Goal: Register for event/course

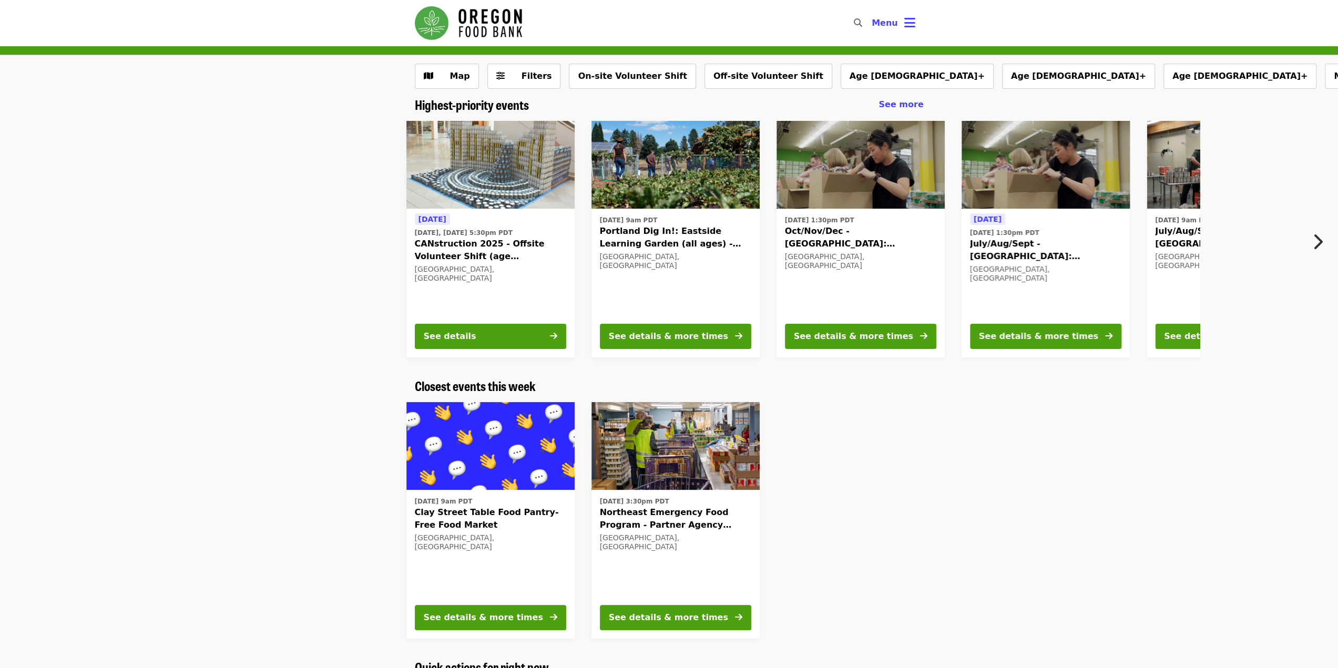
scroll to position [481, 0]
click at [525, 81] on span "Filters" at bounding box center [537, 76] width 31 height 10
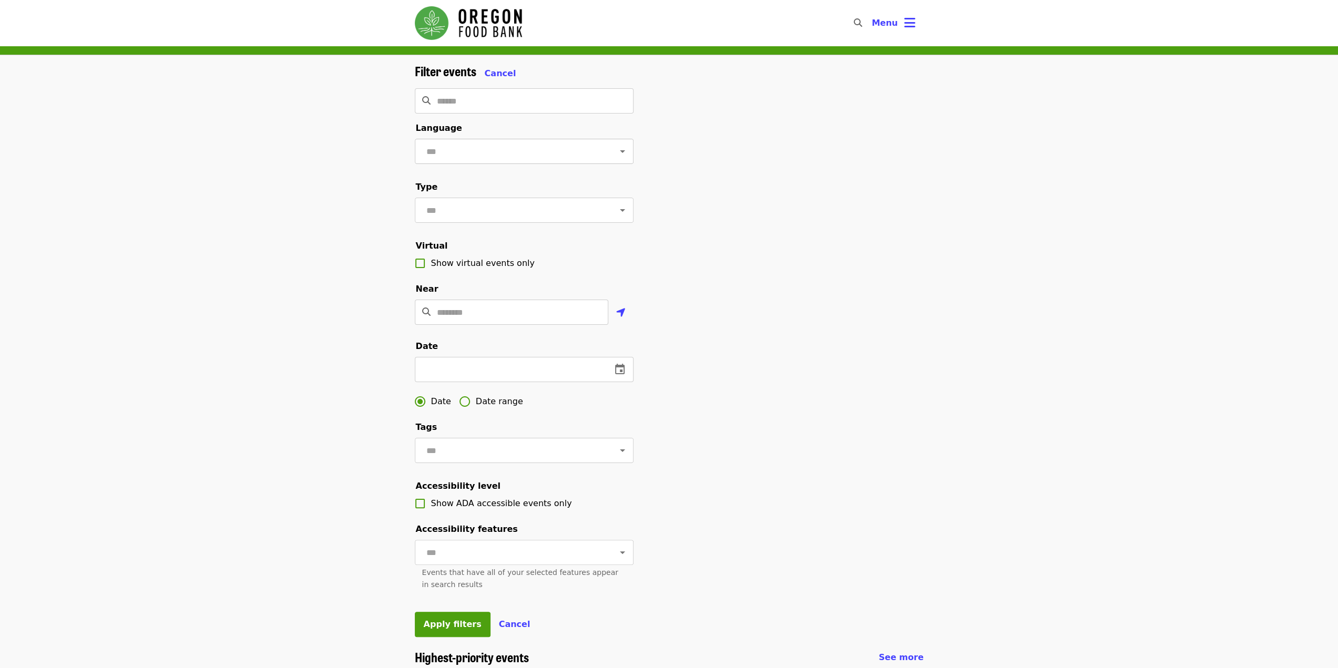
click at [455, 151] on input "text" at bounding box center [511, 151] width 176 height 20
click at [880, 126] on div "Filter events Cancel ​ Language ​ Type ​ Virtual Show virtual events only Near …" at bounding box center [669, 357] width 526 height 586
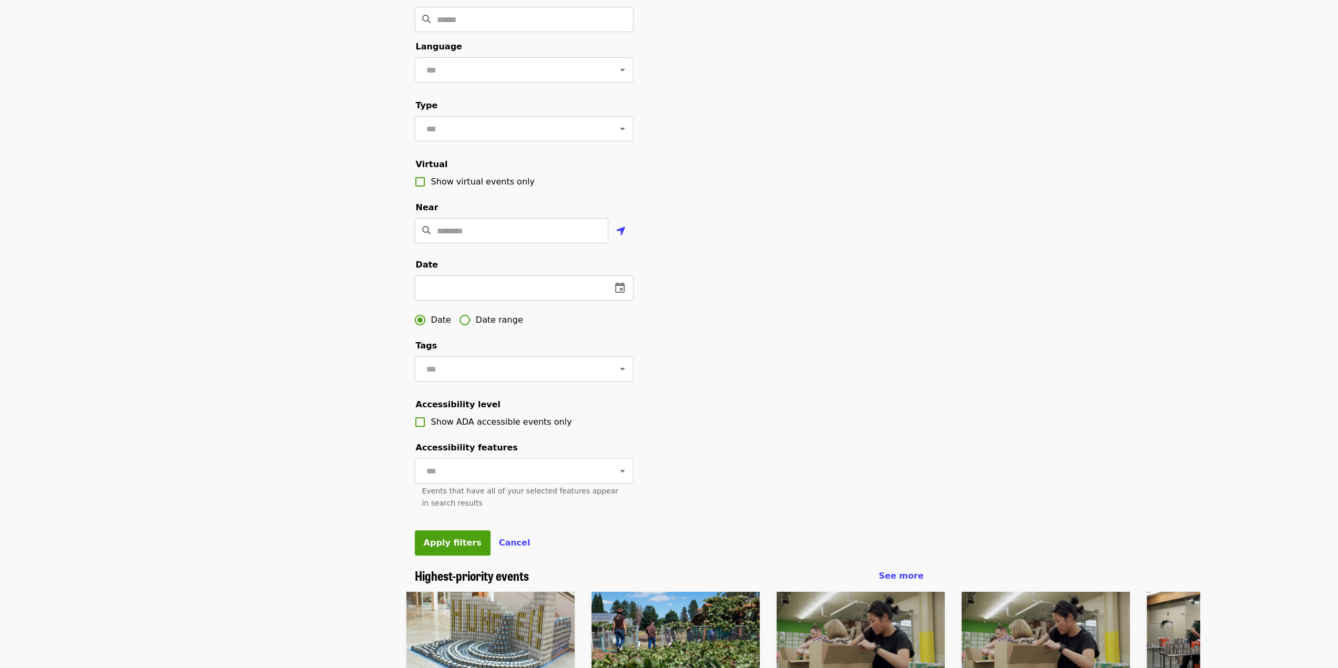
scroll to position [105, 0]
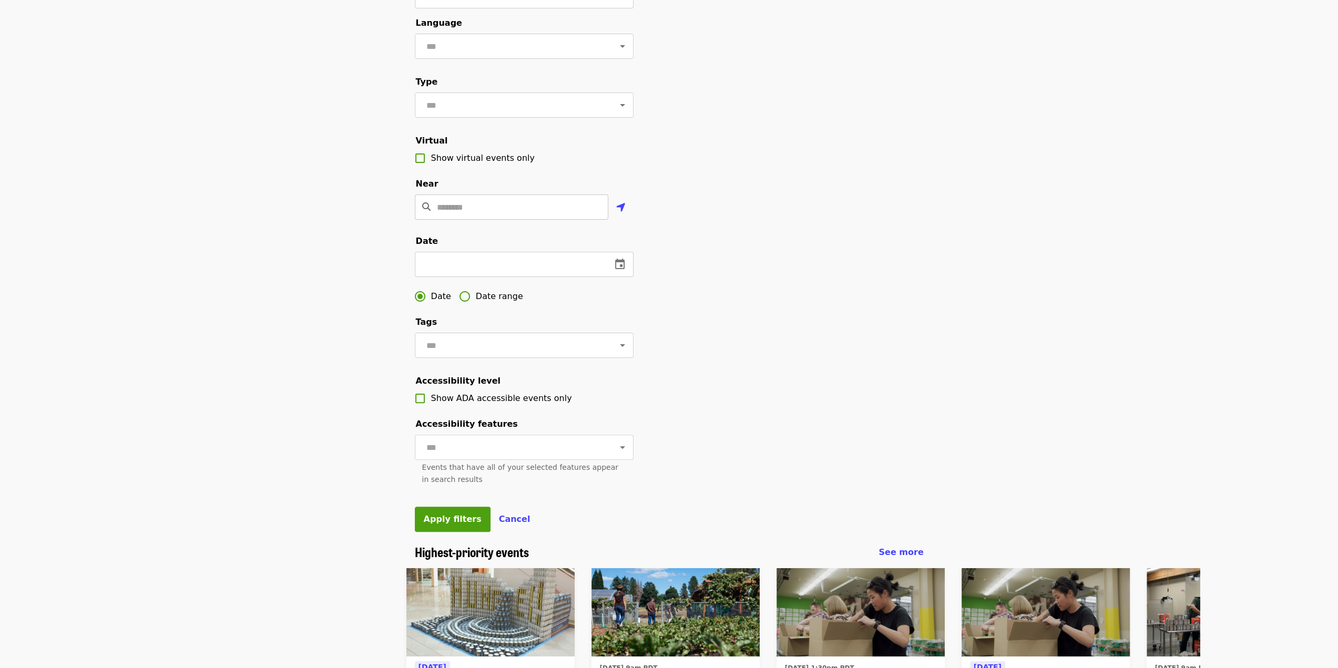
click at [469, 212] on input "Location" at bounding box center [522, 207] width 171 height 25
click at [468, 220] on input "Location" at bounding box center [522, 207] width 171 height 25
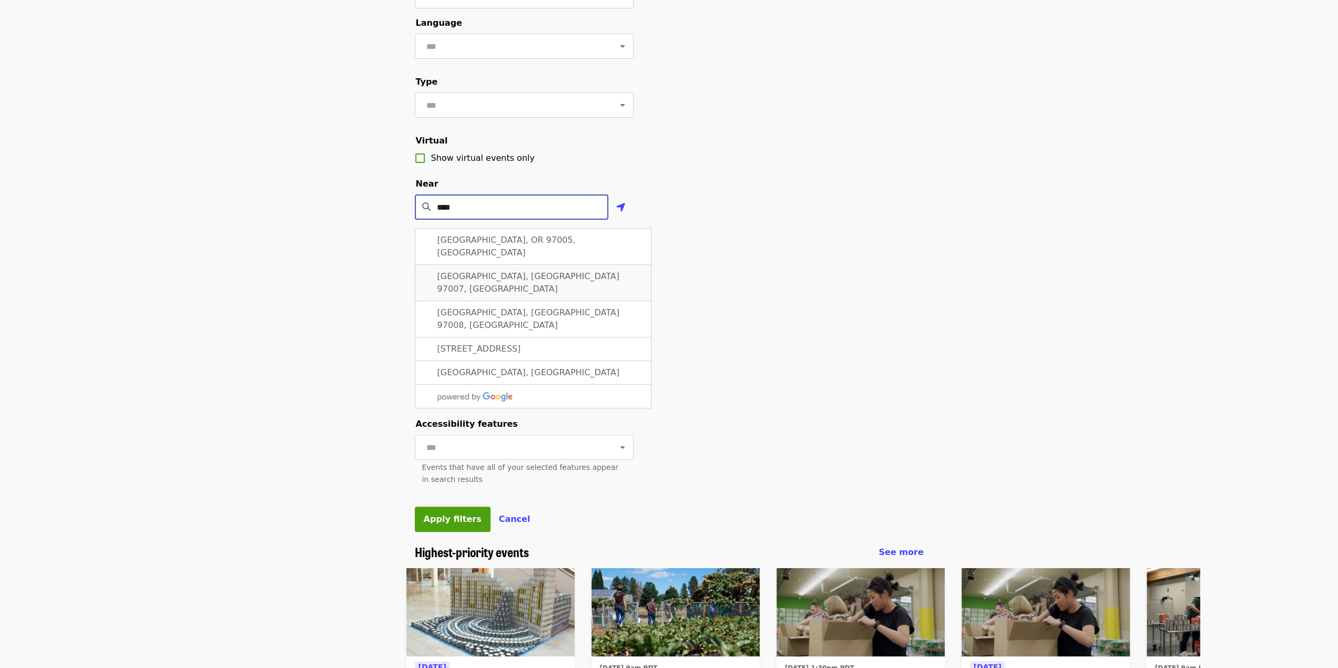
click at [486, 274] on span "[GEOGRAPHIC_DATA], [GEOGRAPHIC_DATA] 97007, [GEOGRAPHIC_DATA]" at bounding box center [529, 282] width 182 height 23
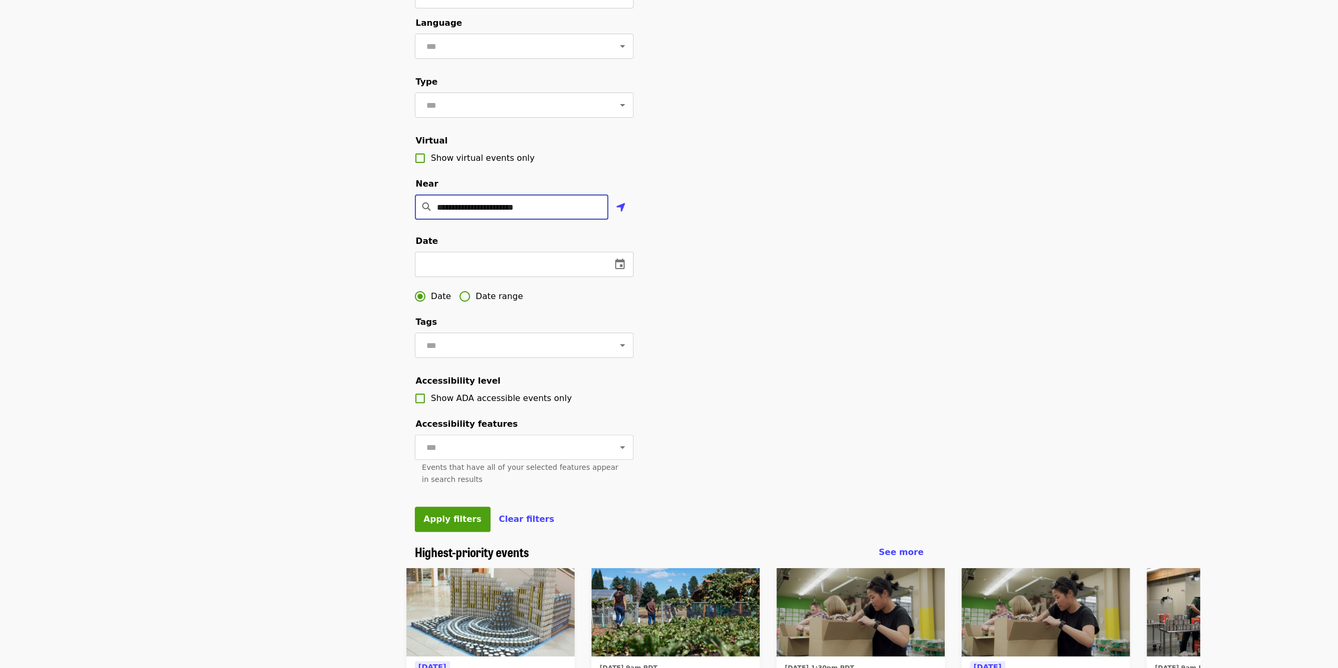
type input "**********"
click at [616, 352] on icon "Open" at bounding box center [622, 345] width 13 height 13
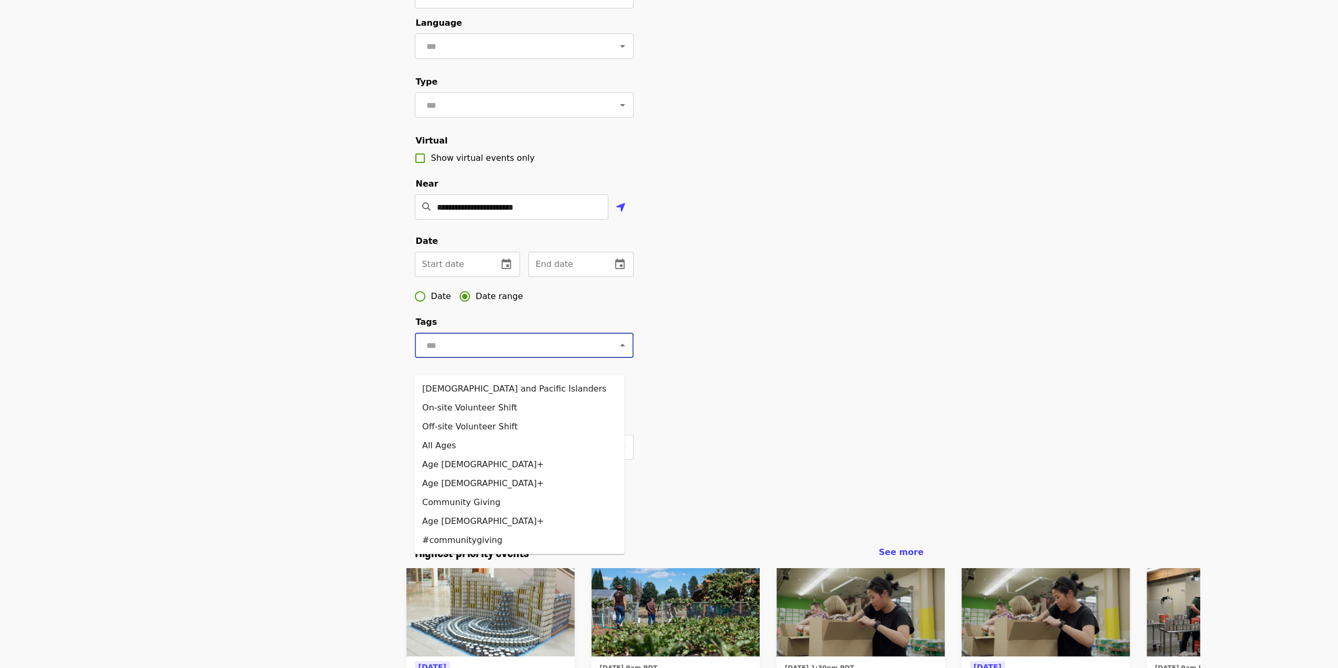
click at [755, 326] on div "**********" at bounding box center [669, 251] width 526 height 586
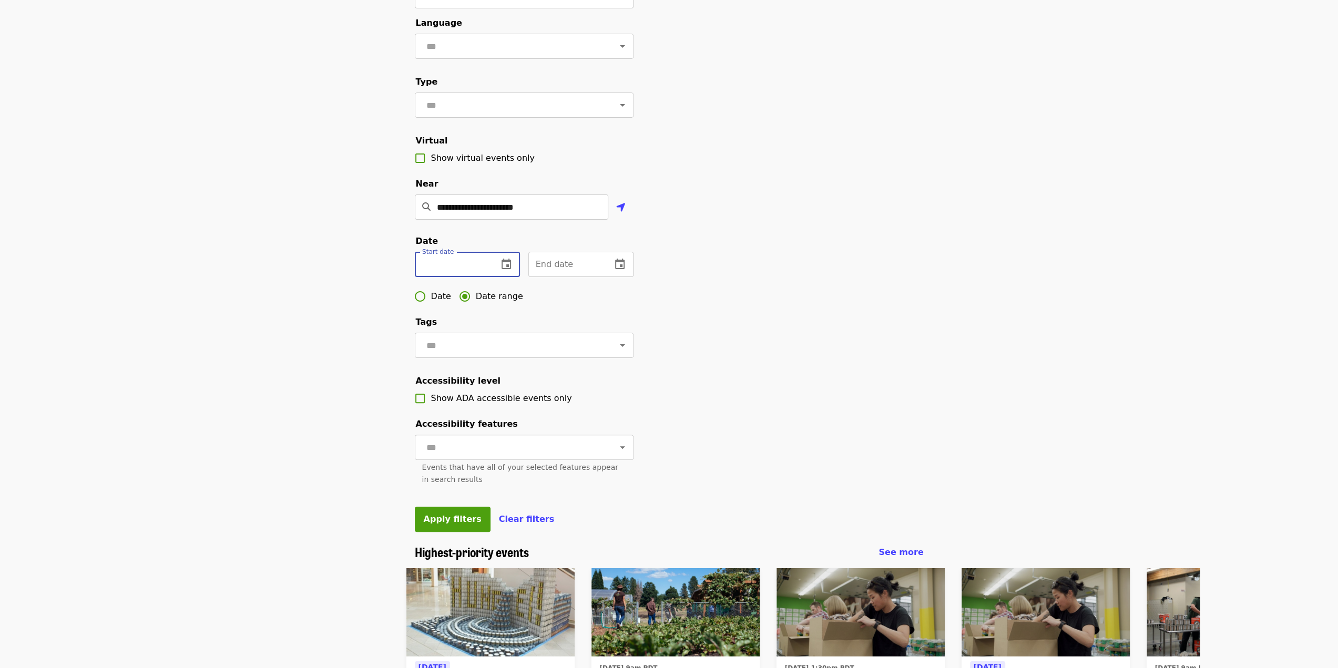
click at [461, 277] on input "text" at bounding box center [452, 264] width 75 height 25
click at [495, 277] on button "change date" at bounding box center [506, 264] width 25 height 25
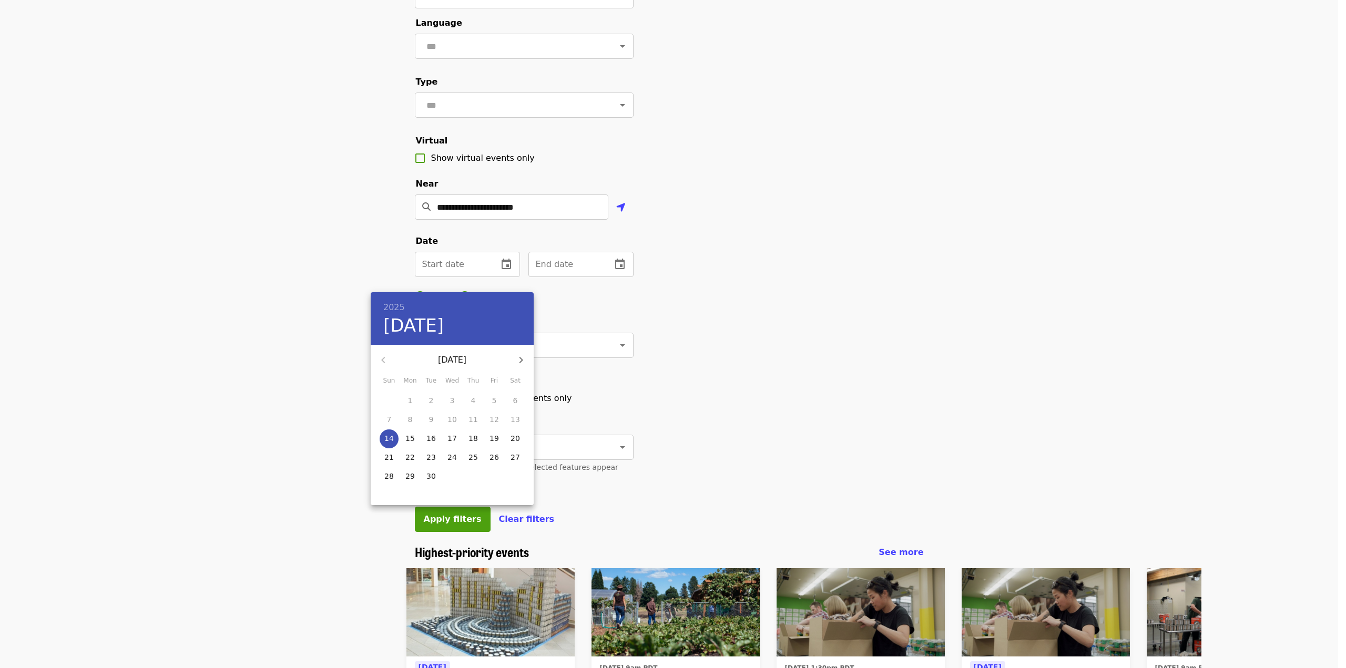
click at [520, 363] on icon "button" at bounding box center [521, 360] width 13 height 13
click at [451, 398] on p "1" at bounding box center [452, 400] width 5 height 11
type input "**********"
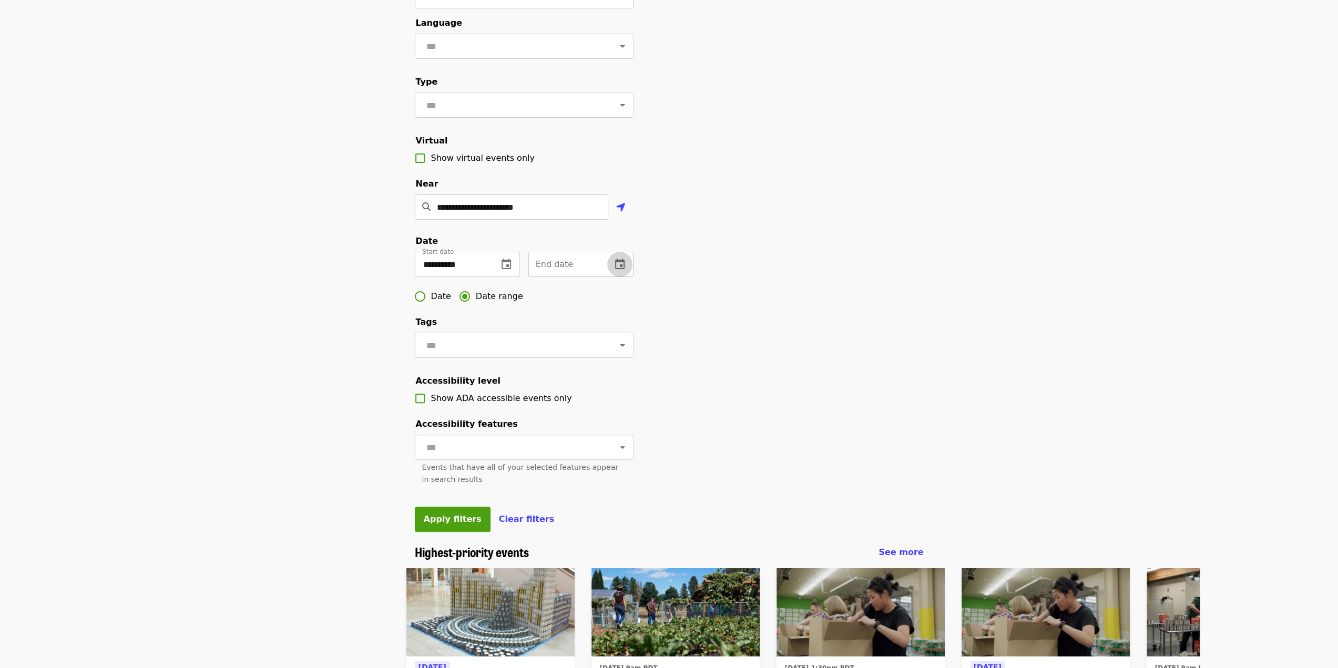
click at [621, 271] on icon "change date" at bounding box center [620, 264] width 13 height 13
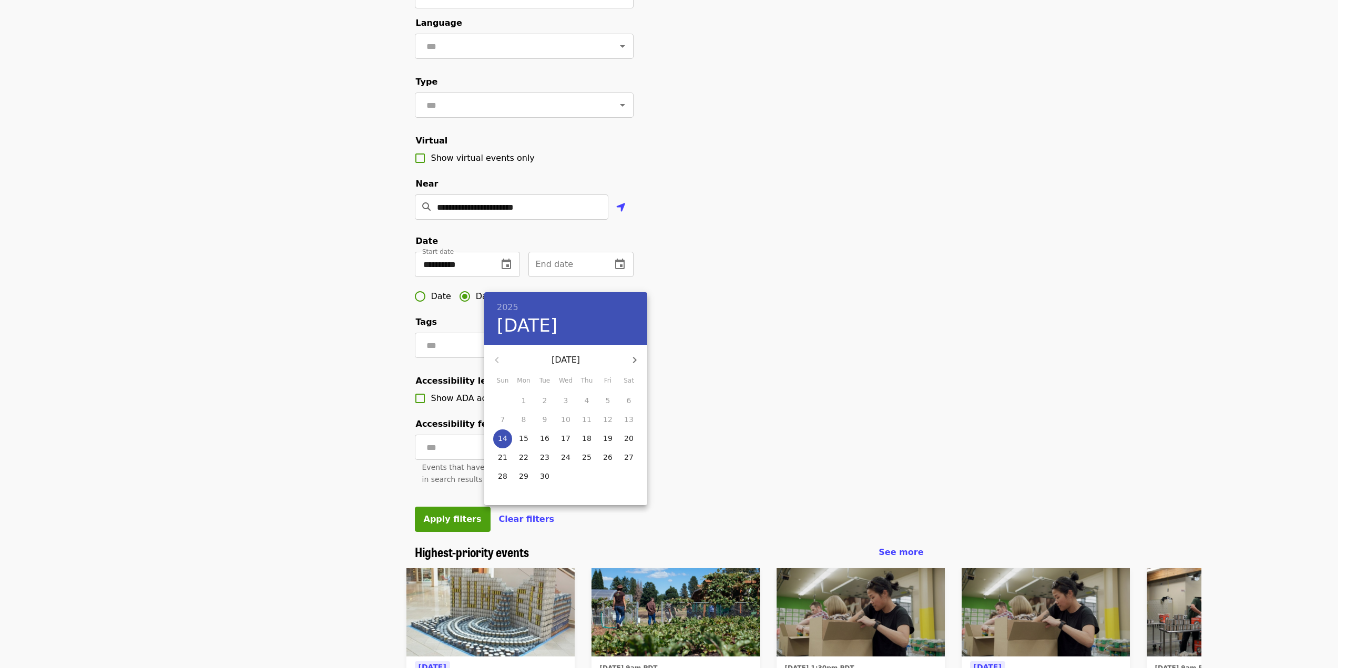
click at [635, 355] on icon "button" at bounding box center [634, 360] width 13 height 13
click at [638, 361] on icon "button" at bounding box center [634, 360] width 13 height 13
click at [508, 498] on span "30" at bounding box center [502, 495] width 19 height 11
type input "**********"
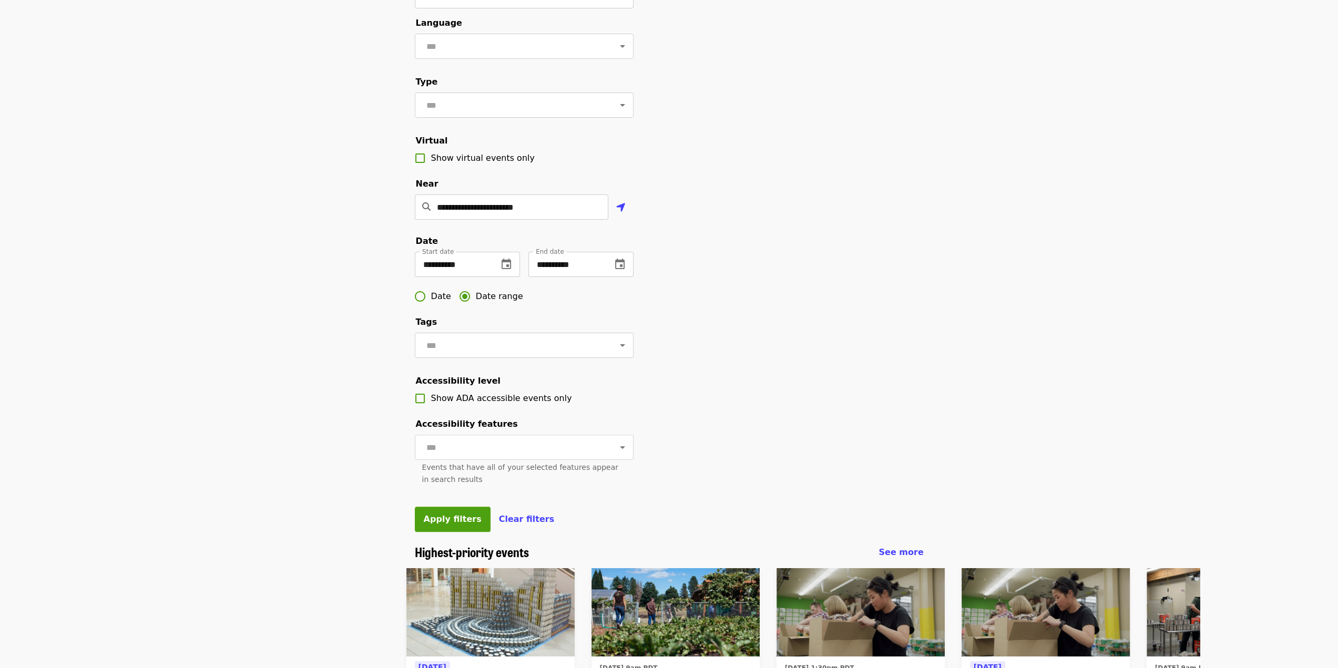
drag, startPoint x: 888, startPoint y: 326, endPoint x: 881, endPoint y: 328, distance: 6.5
click at [888, 326] on div "**********" at bounding box center [669, 251] width 526 height 586
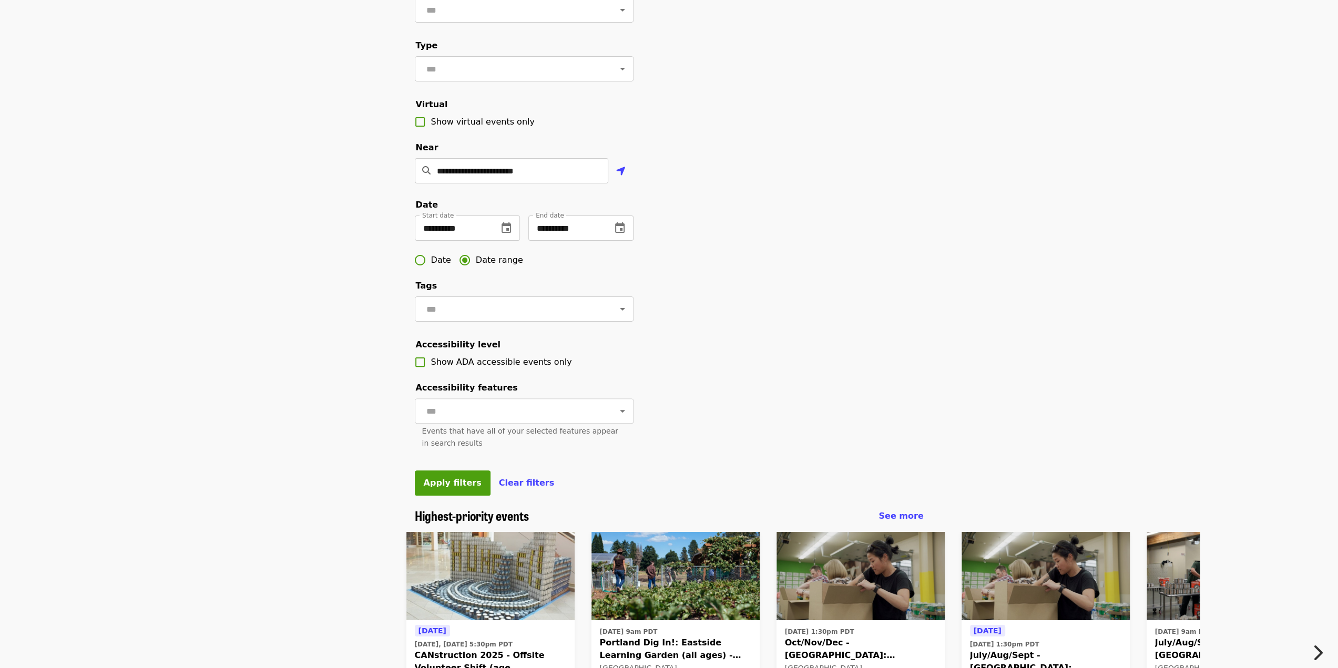
scroll to position [158, 0]
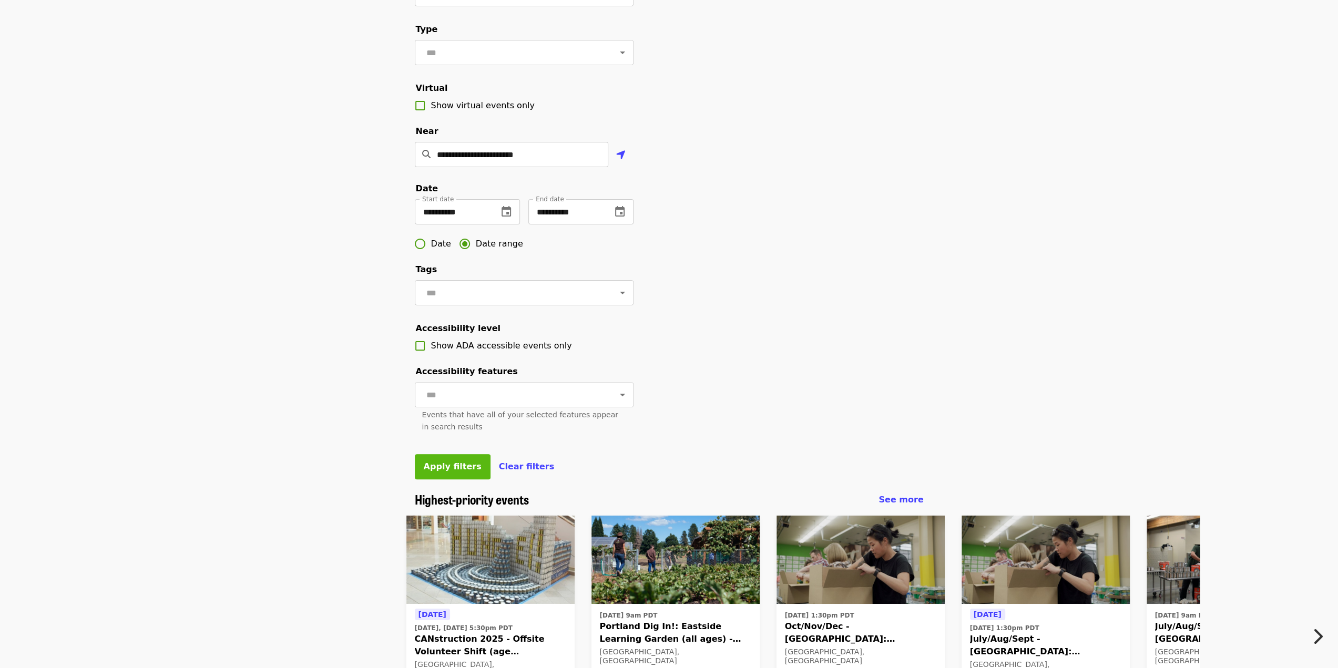
click at [455, 472] on span "Apply filters" at bounding box center [453, 467] width 58 height 10
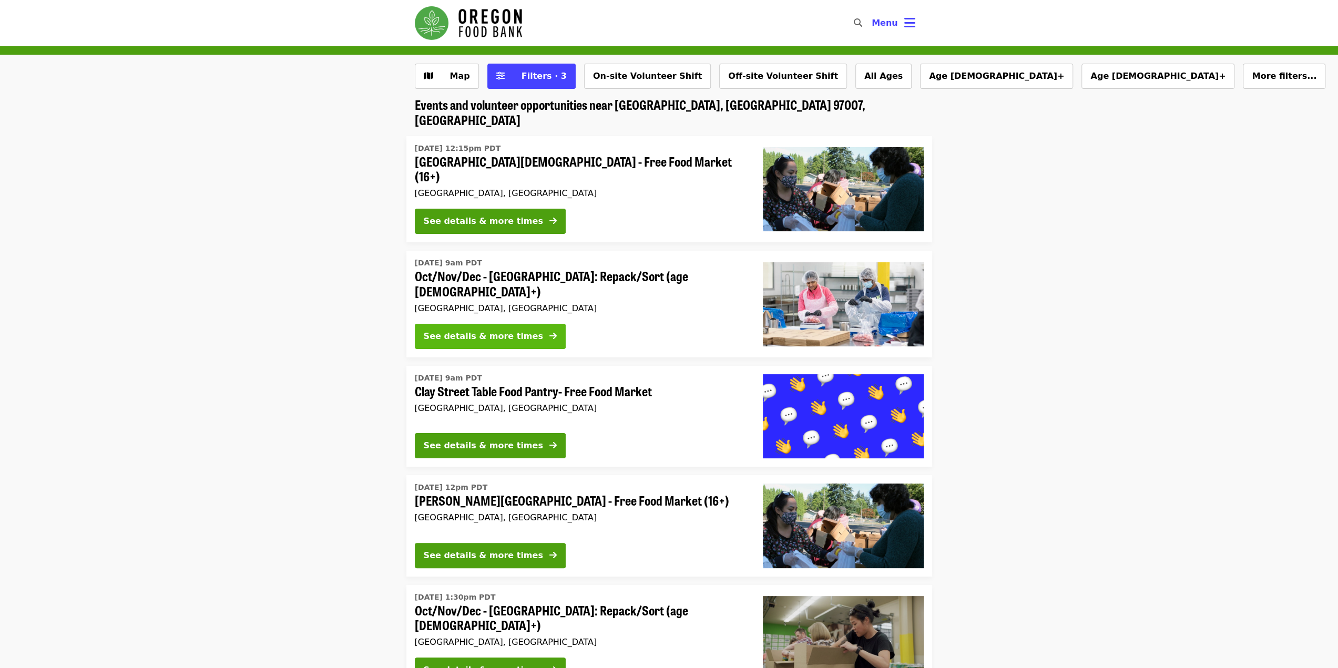
click at [462, 330] on div "See details & more times" at bounding box center [483, 336] width 119 height 13
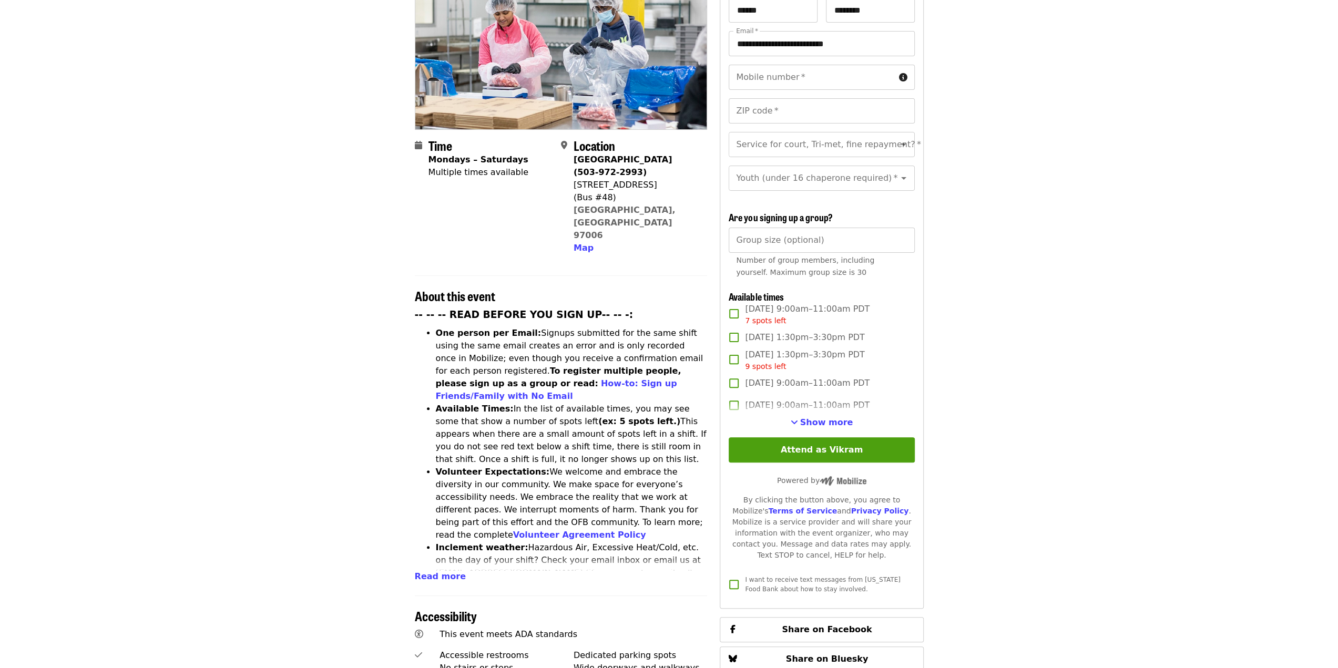
scroll to position [158, 0]
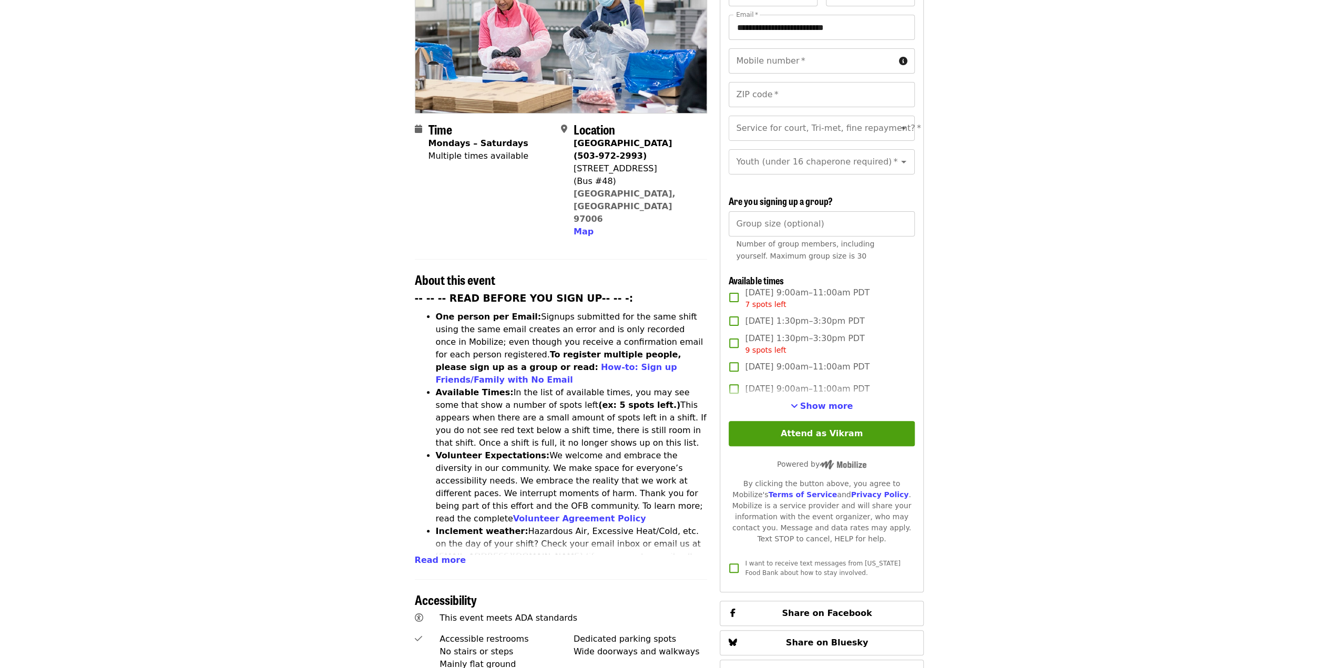
drag, startPoint x: 799, startPoint y: 405, endPoint x: 815, endPoint y: 411, distance: 17.1
click at [798, 405] on span "See more timeslots" at bounding box center [794, 406] width 7 height 8
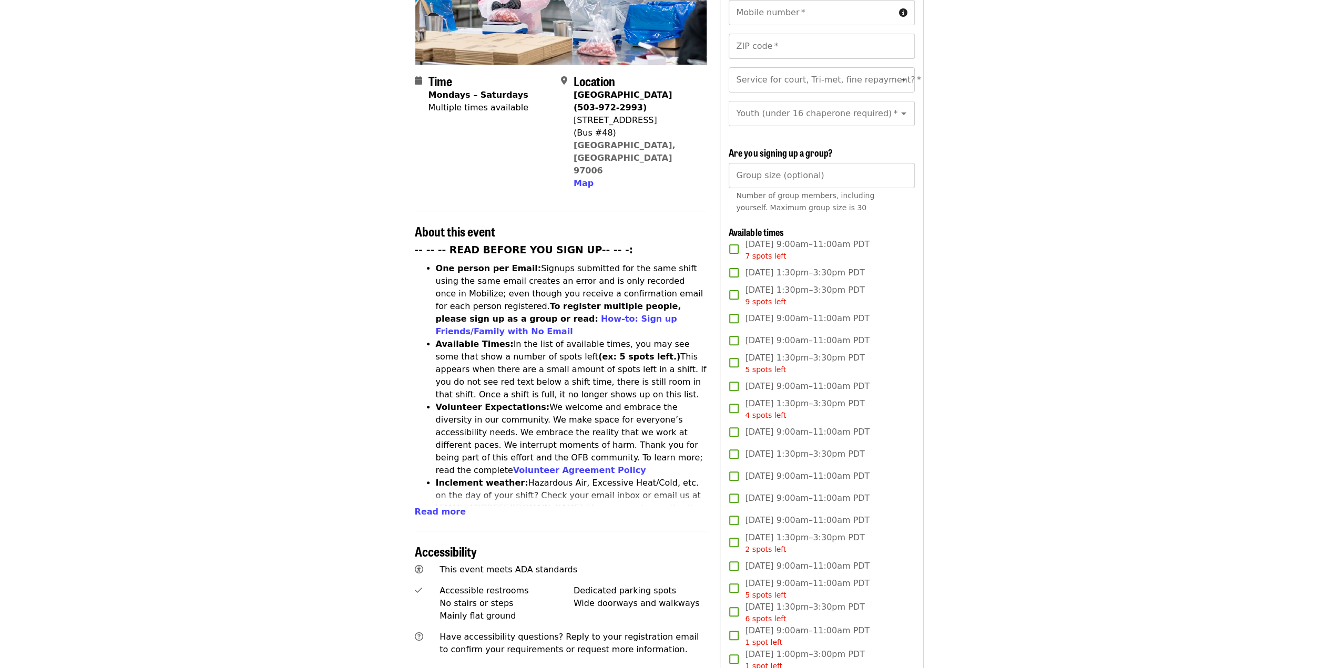
scroll to position [185, 0]
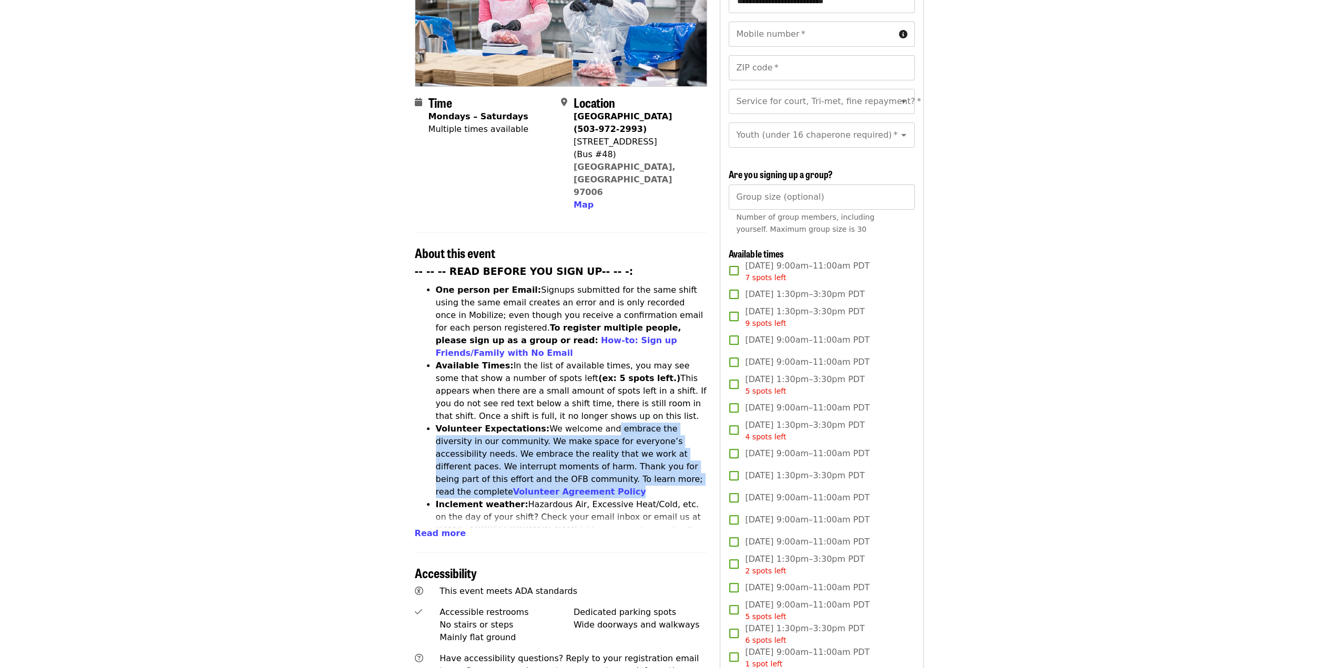
drag, startPoint x: 589, startPoint y: 377, endPoint x: 514, endPoint y: 444, distance: 100.9
type textarea "**********"
click at [510, 431] on li "Volunteer Expectations: We welcome and embrace the diversity in our community. …" at bounding box center [572, 461] width 272 height 76
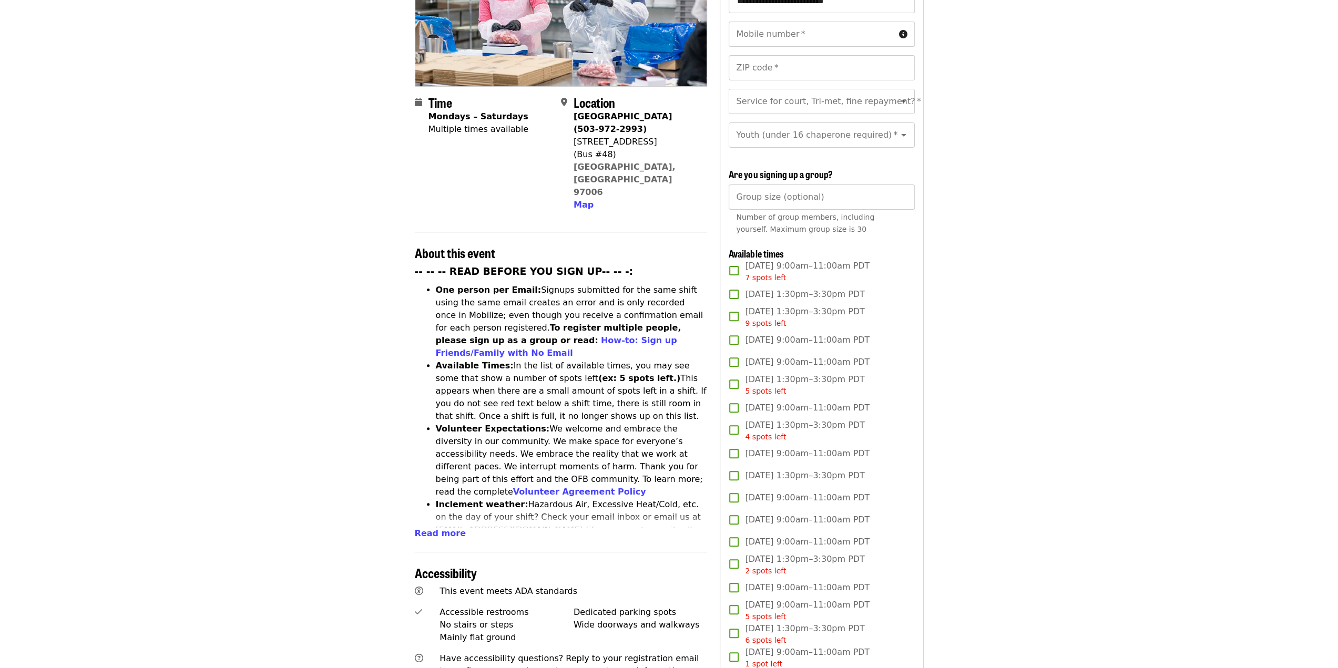
click at [463, 500] on strong "Inclement weather:" at bounding box center [482, 505] width 93 height 10
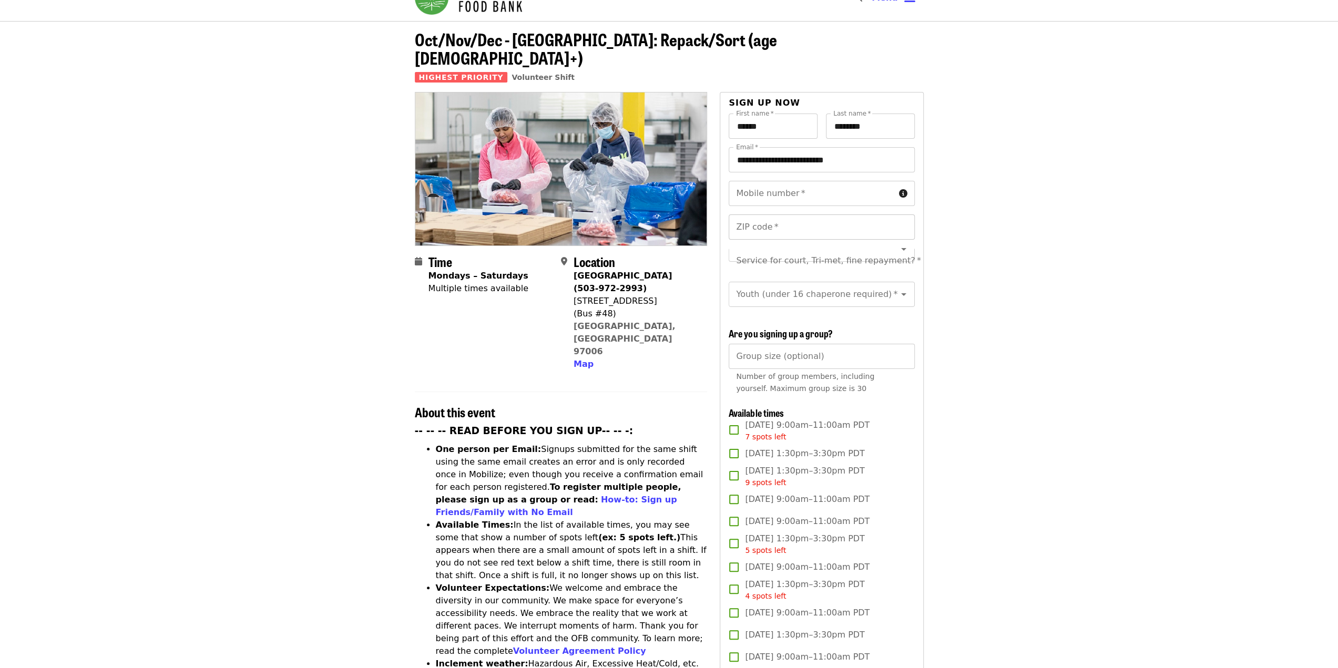
scroll to position [0, 0]
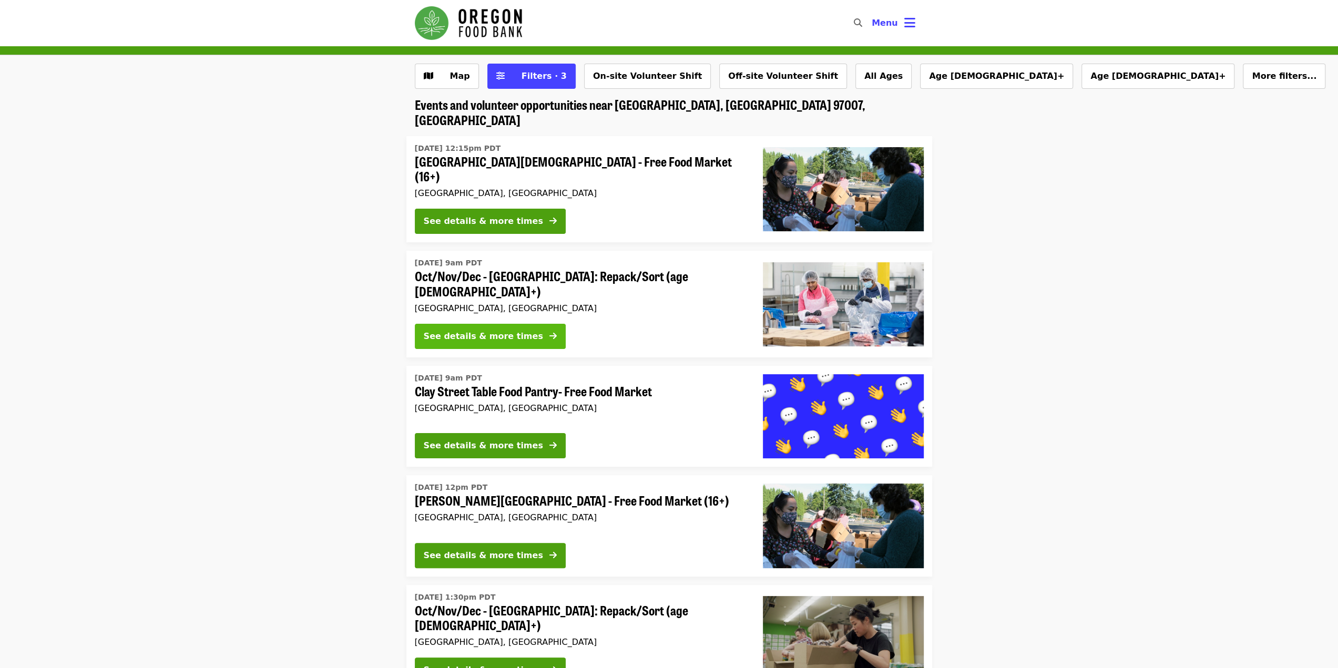
click at [476, 330] on div "See details & more times" at bounding box center [483, 336] width 119 height 13
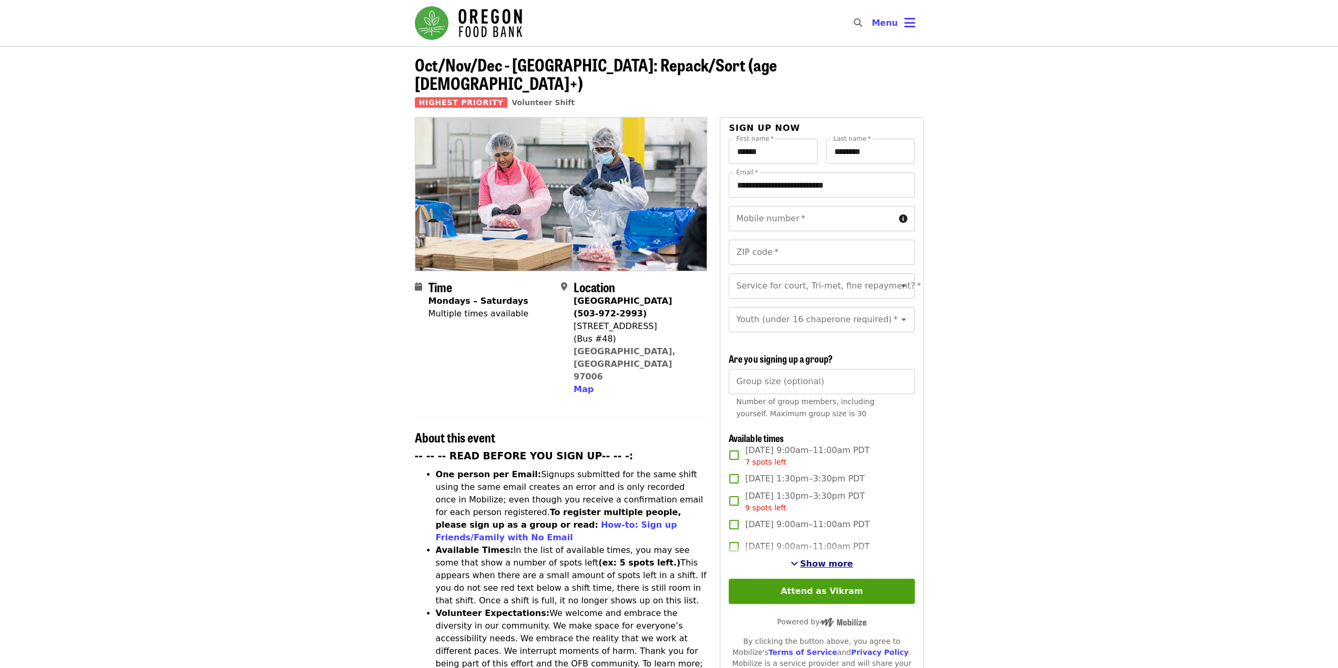
click at [817, 563] on span "Show more" at bounding box center [826, 564] width 53 height 10
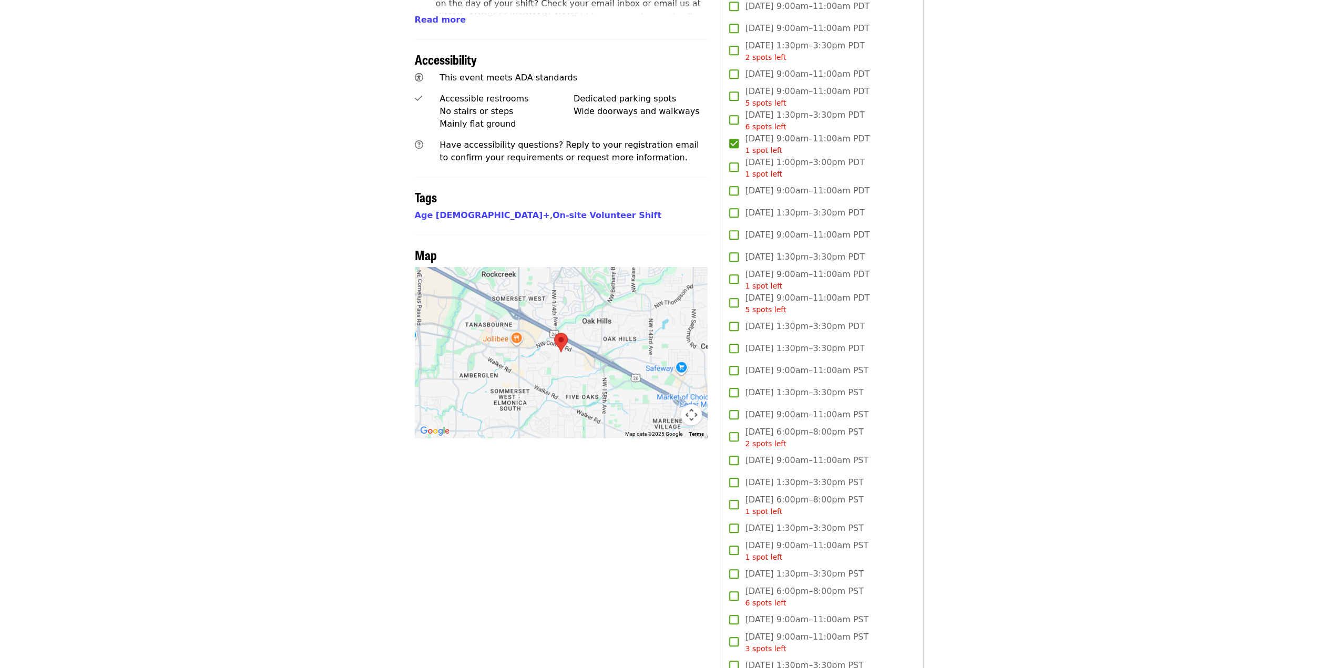
scroll to position [684, 0]
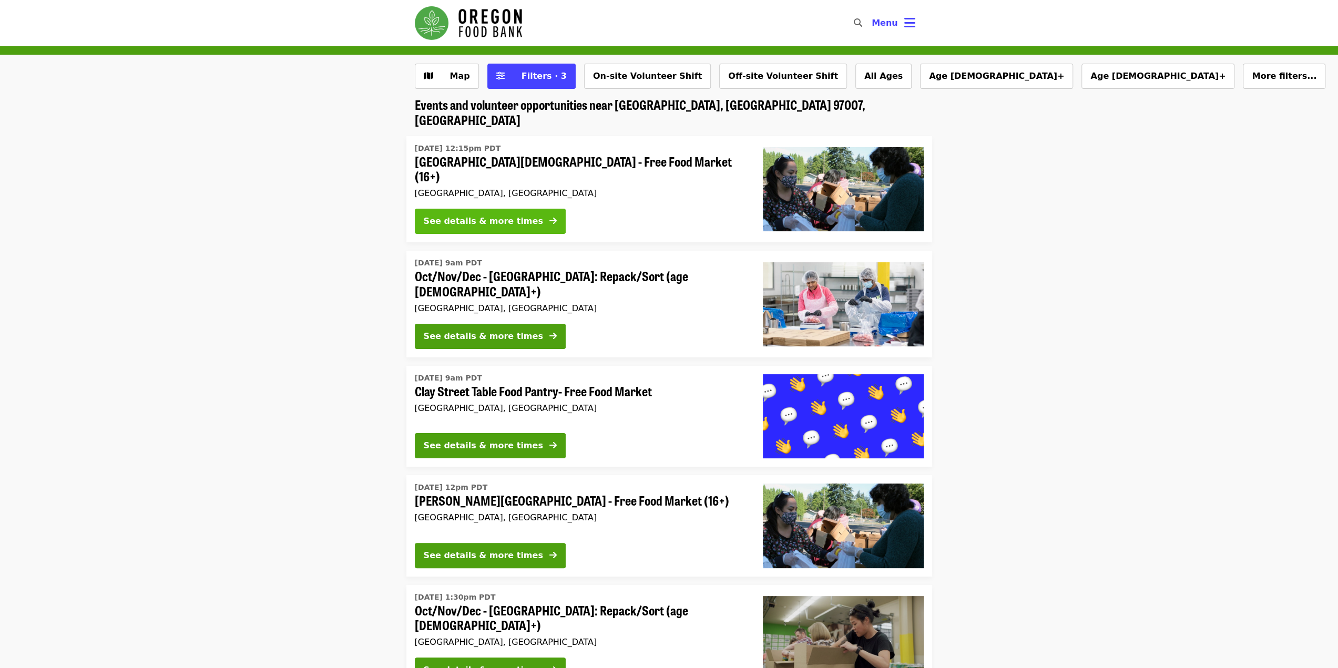
click at [480, 215] on div "See details & more times" at bounding box center [483, 221] width 119 height 13
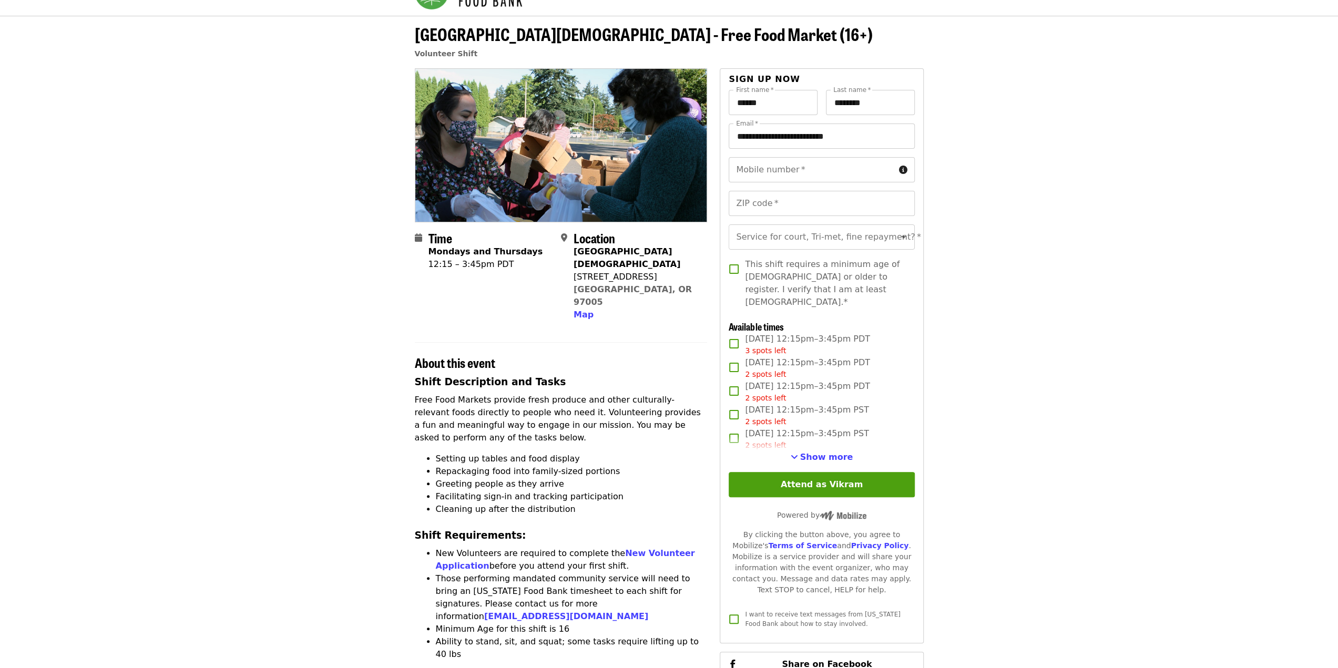
scroll to position [53, 0]
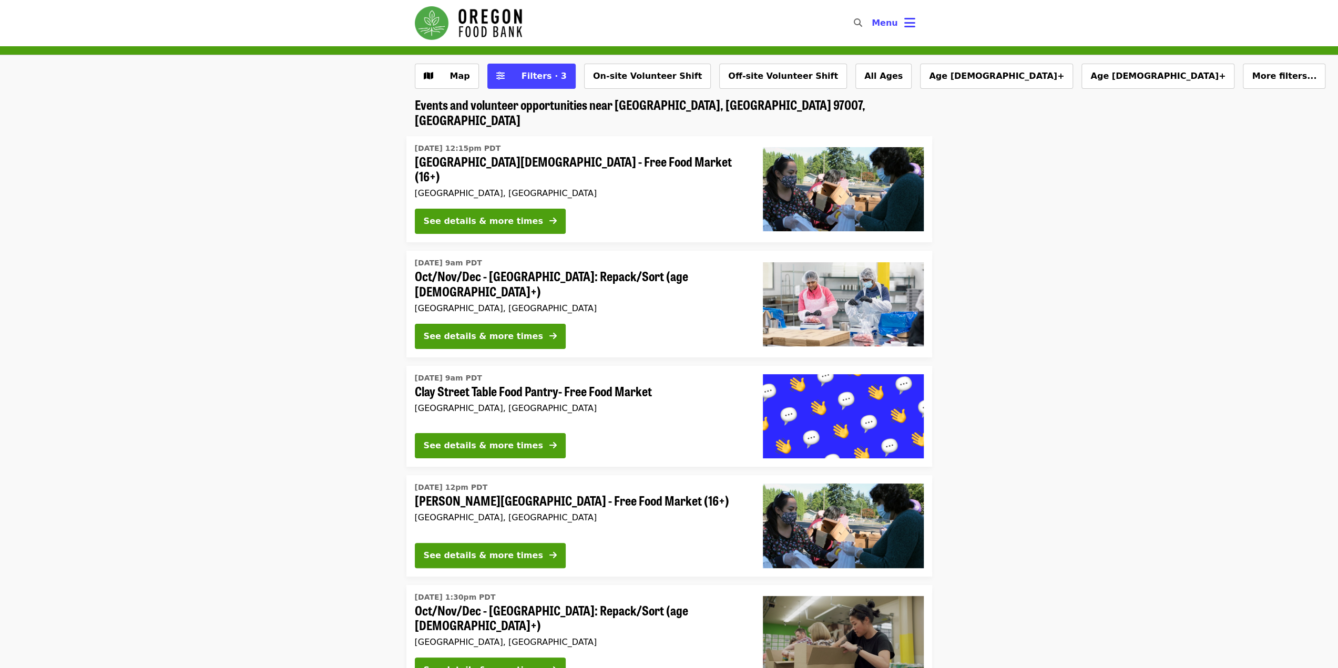
click at [532, 384] on span "Clay Street Table Food Pantry- Free Food Market" at bounding box center [580, 391] width 331 height 15
